Goal: Transaction & Acquisition: Purchase product/service

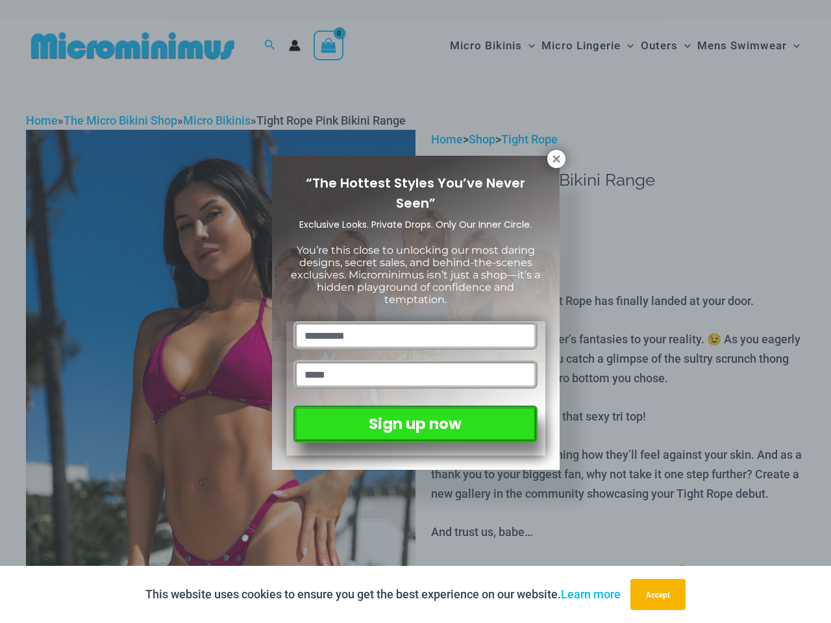
click at [415, 321] on input "text" at bounding box center [414, 335] width 243 height 29
click at [660, 595] on button "Accept" at bounding box center [657, 594] width 55 height 31
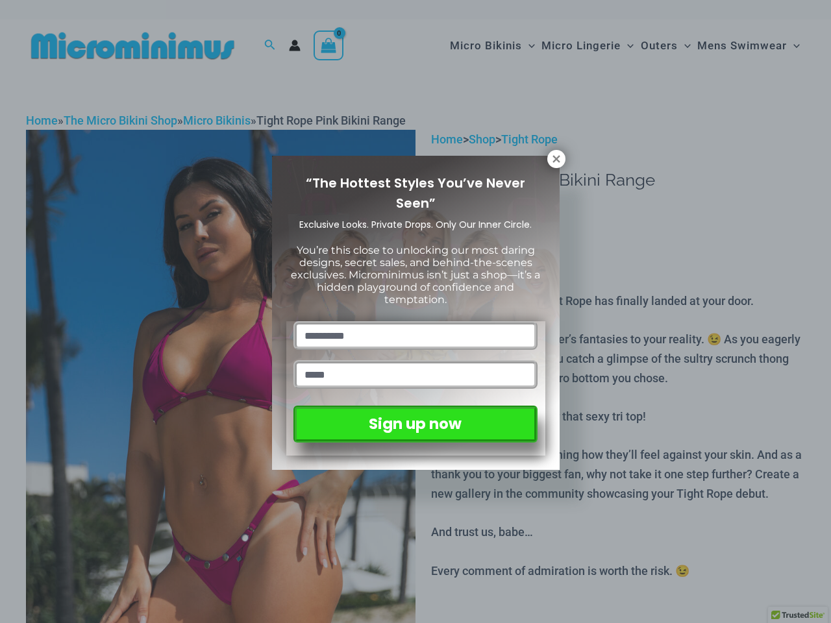
click at [415, 321] on input "text" at bounding box center [414, 335] width 243 height 29
